Goal: Task Accomplishment & Management: Use online tool/utility

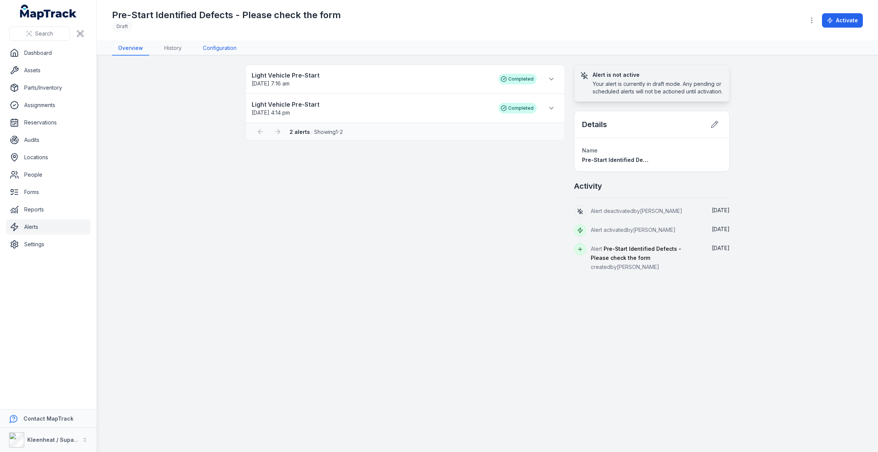
click at [208, 47] on link "Configuration" at bounding box center [220, 48] width 46 height 14
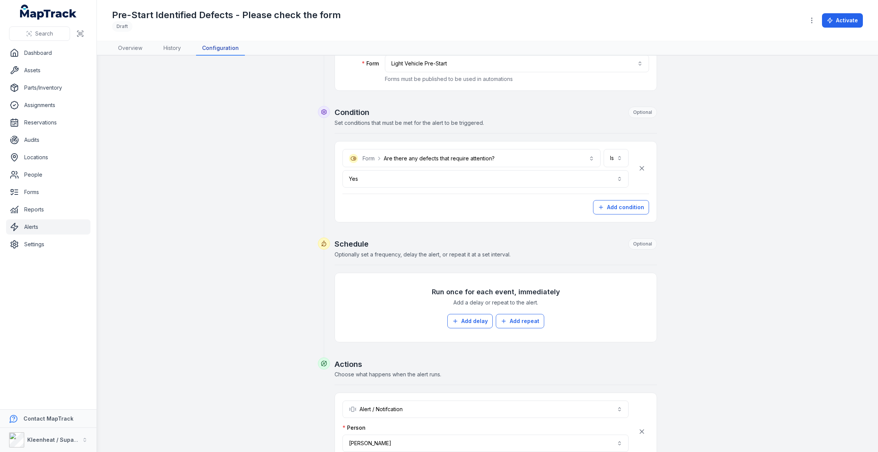
scroll to position [104, 0]
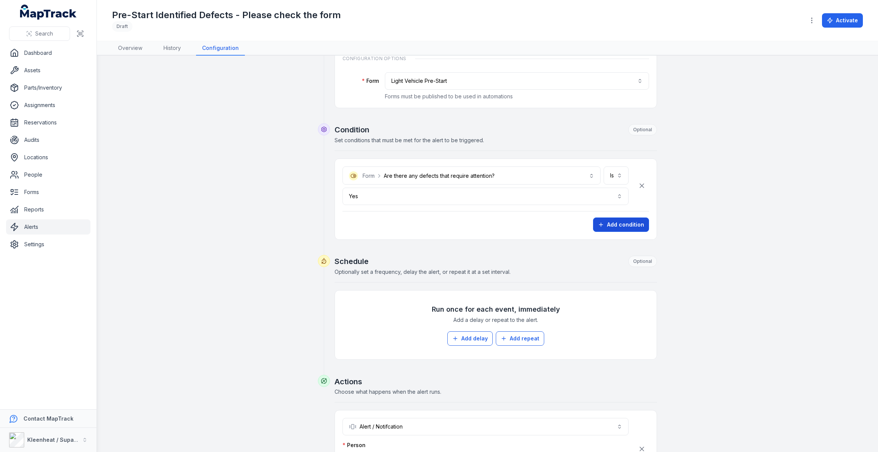
click at [610, 223] on button "Add condition" at bounding box center [621, 225] width 56 height 14
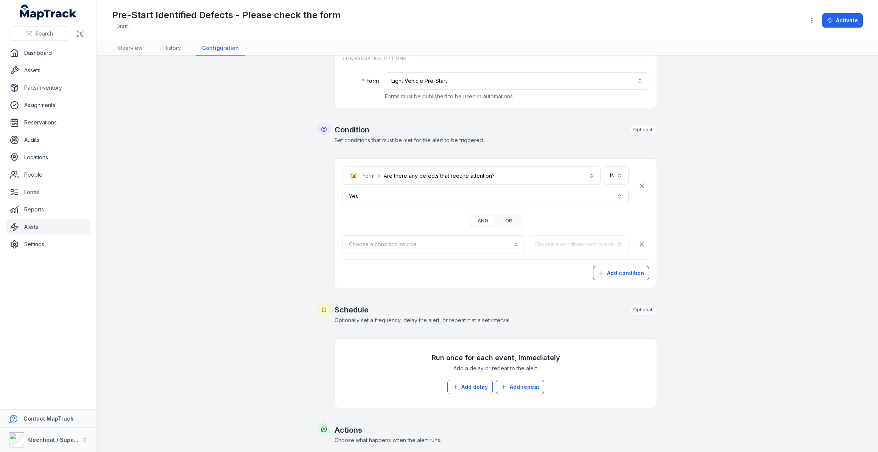
click at [504, 220] on button "or" at bounding box center [509, 221] width 24 height 9
click at [445, 241] on button "Choose a condition source" at bounding box center [434, 245] width 183 height 18
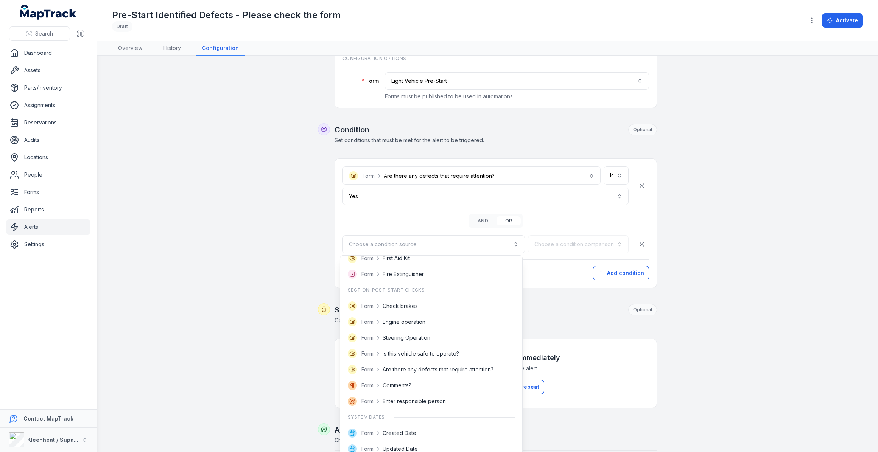
scroll to position [375, 0]
click at [405, 352] on span "Is this vehicle safe to operate?" at bounding box center [421, 351] width 76 height 8
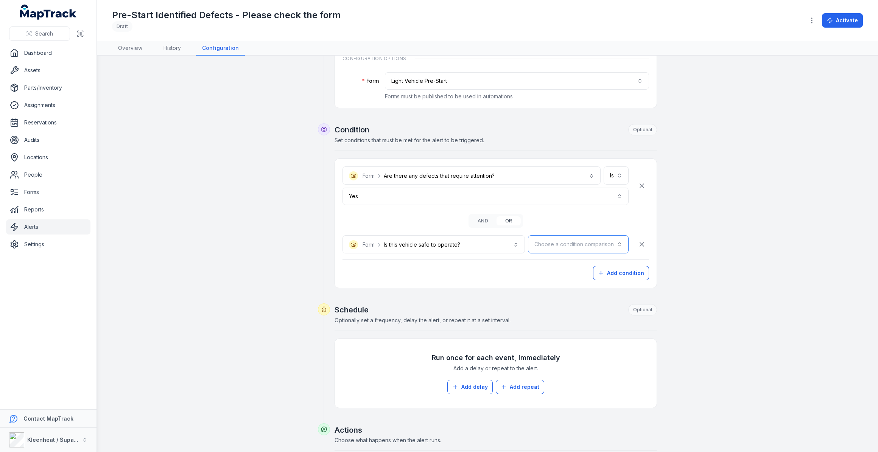
click at [549, 244] on button "Choose a condition comparison" at bounding box center [578, 245] width 101 height 18
click at [570, 265] on span "Is" at bounding box center [570, 265] width 4 height 8
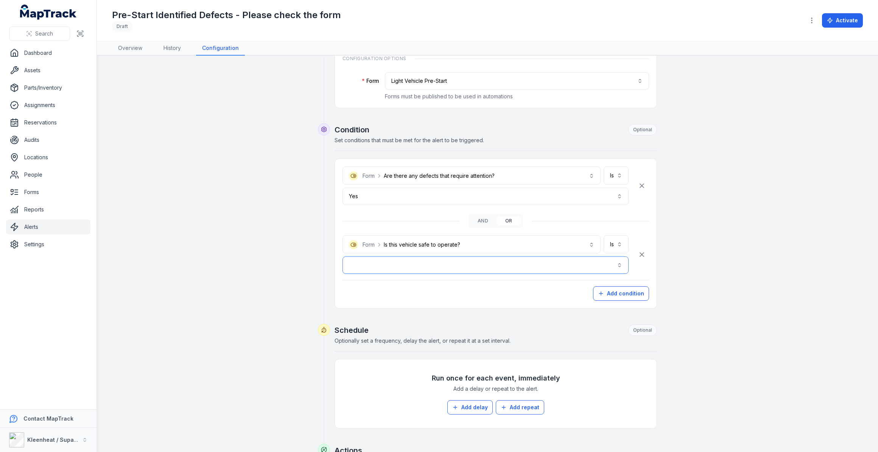
click at [458, 265] on button "button" at bounding box center [486, 265] width 286 height 17
click at [405, 297] on div "No" at bounding box center [483, 299] width 270 height 8
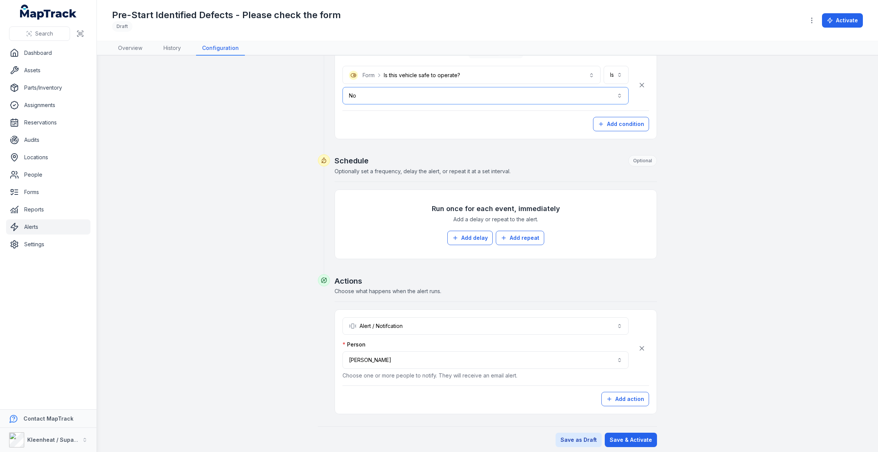
scroll to position [276, 0]
click at [626, 434] on button "Save & Activate" at bounding box center [631, 438] width 52 height 14
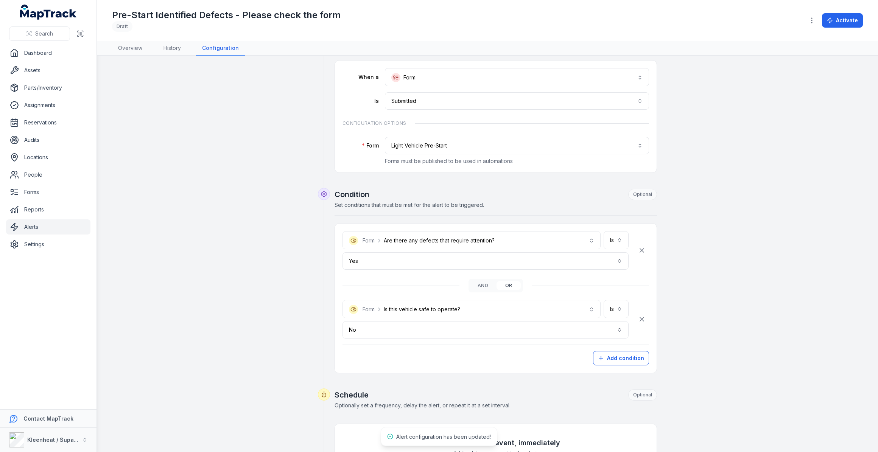
scroll to position [0, 0]
